Goal: Task Accomplishment & Management: Manage account settings

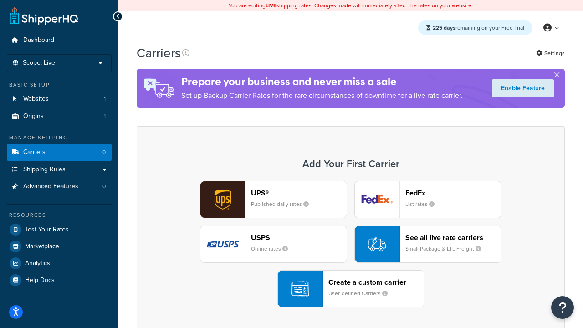
click at [351, 244] on div "UPS® Published daily rates FedEx List rates USPS Online rates See all live rate…" at bounding box center [350, 244] width 409 height 127
click at [453, 193] on header "FedEx" at bounding box center [453, 193] width 96 height 9
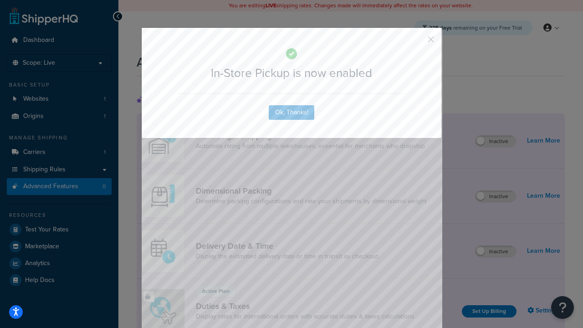
scroll to position [295, 0]
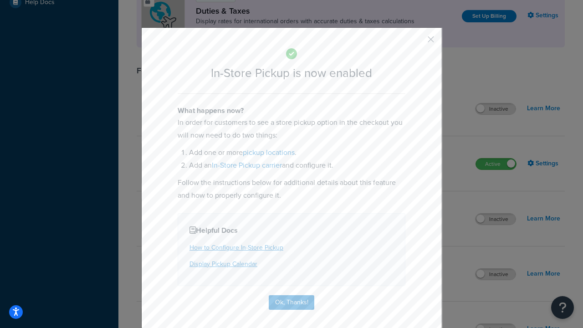
click at [417, 41] on button "button" at bounding box center [417, 42] width 2 height 2
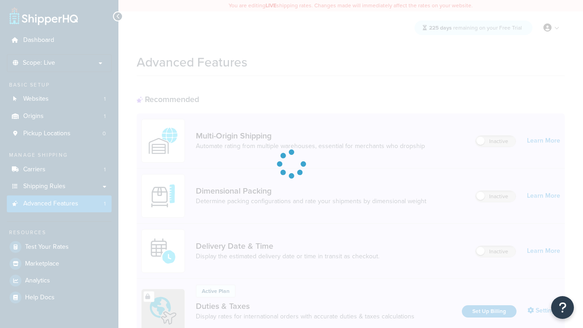
scroll to position [137, 0]
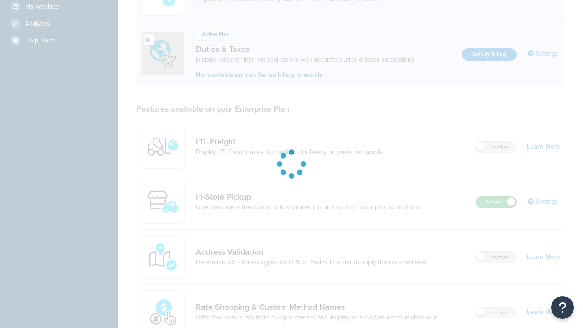
click at [496, 208] on label "Active" at bounding box center [496, 202] width 40 height 11
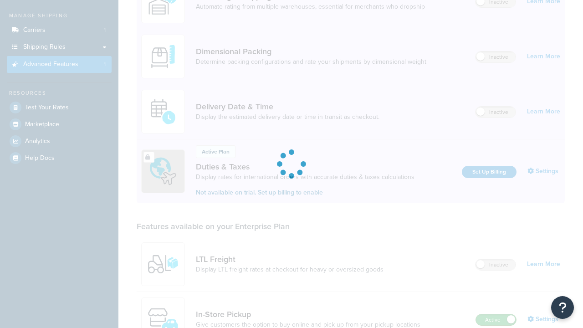
scroll to position [0, 0]
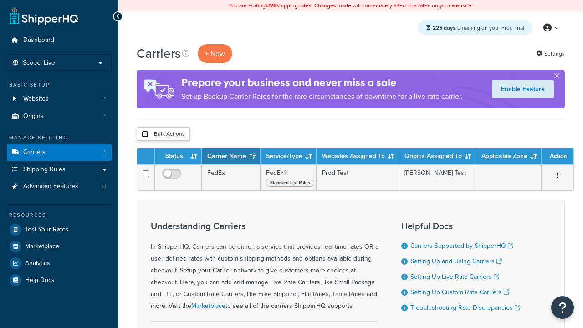
click at [145, 134] on input "checkbox" at bounding box center [145, 134] width 7 height 7
checkbox input "true"
click at [0, 0] on button "Delete" at bounding box center [0, 0] width 0 height 0
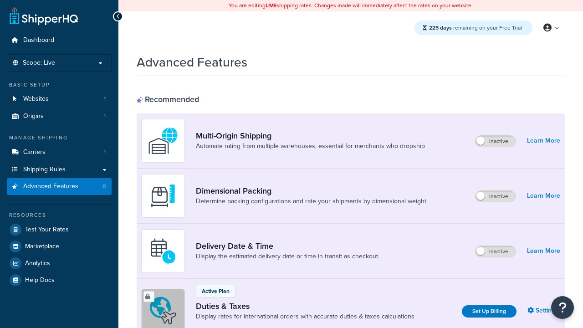
scroll to position [295, 0]
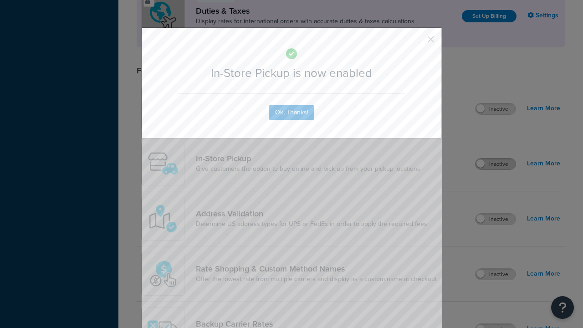
scroll to position [0, 0]
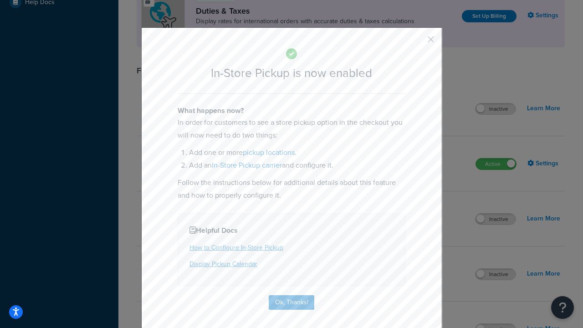
click at [417, 41] on button "button" at bounding box center [417, 42] width 2 height 2
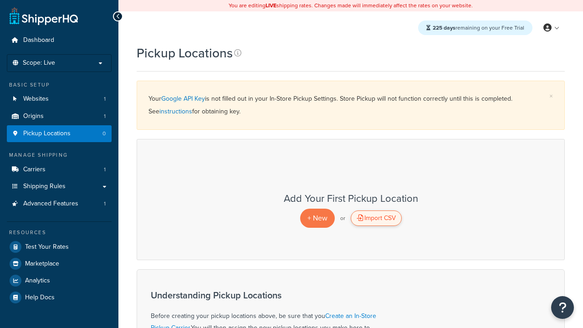
click at [376, 218] on div "Import CSV" at bounding box center [376, 217] width 51 height 15
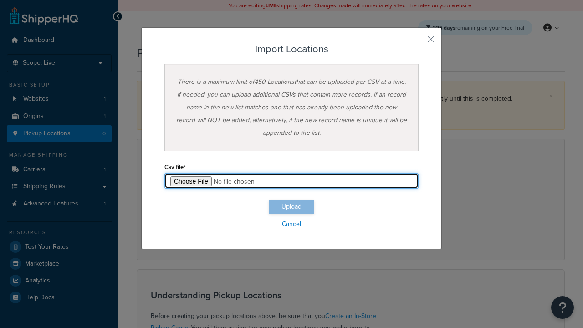
click at [291, 181] on input "file" at bounding box center [291, 180] width 254 height 15
type input "C:\fakepath\importLocationsSuccess.csv"
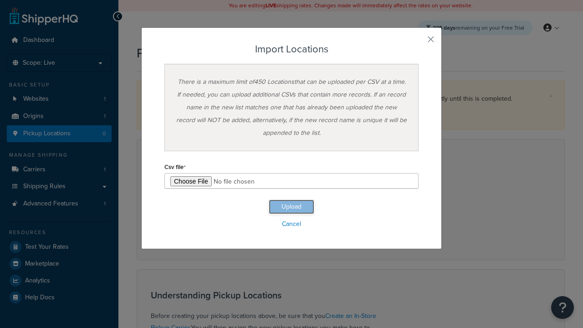
click at [291, 207] on button "Upload" at bounding box center [292, 206] width 46 height 15
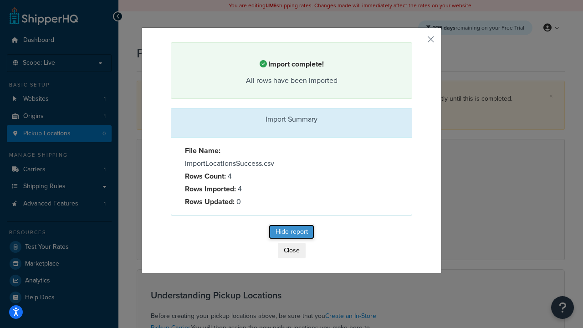
click at [291, 233] on button "Hide report" at bounding box center [292, 231] width 46 height 15
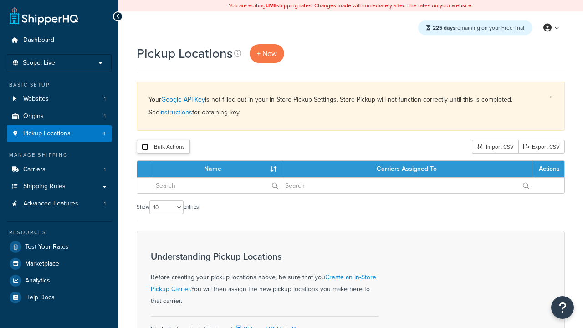
click at [145, 147] on input "checkbox" at bounding box center [145, 146] width 7 height 7
checkbox input "true"
click at [0, 0] on button "Delete" at bounding box center [0, 0] width 0 height 0
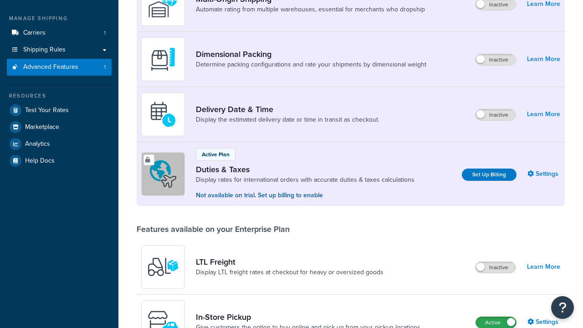
click at [496, 317] on label "Active" at bounding box center [496, 322] width 40 height 11
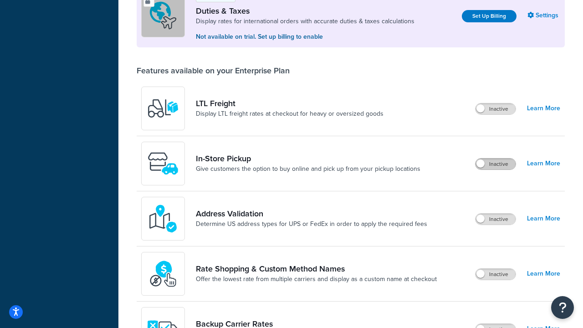
scroll to position [278, 0]
